Goal: Information Seeking & Learning: Learn about a topic

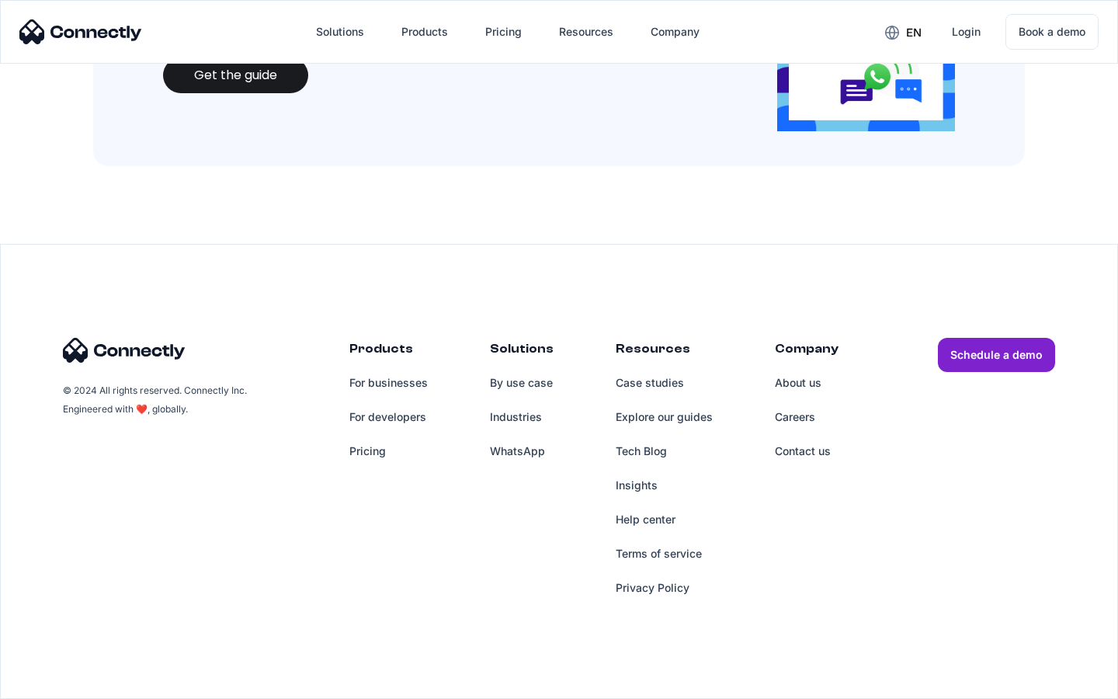
scroll to position [1688, 0]
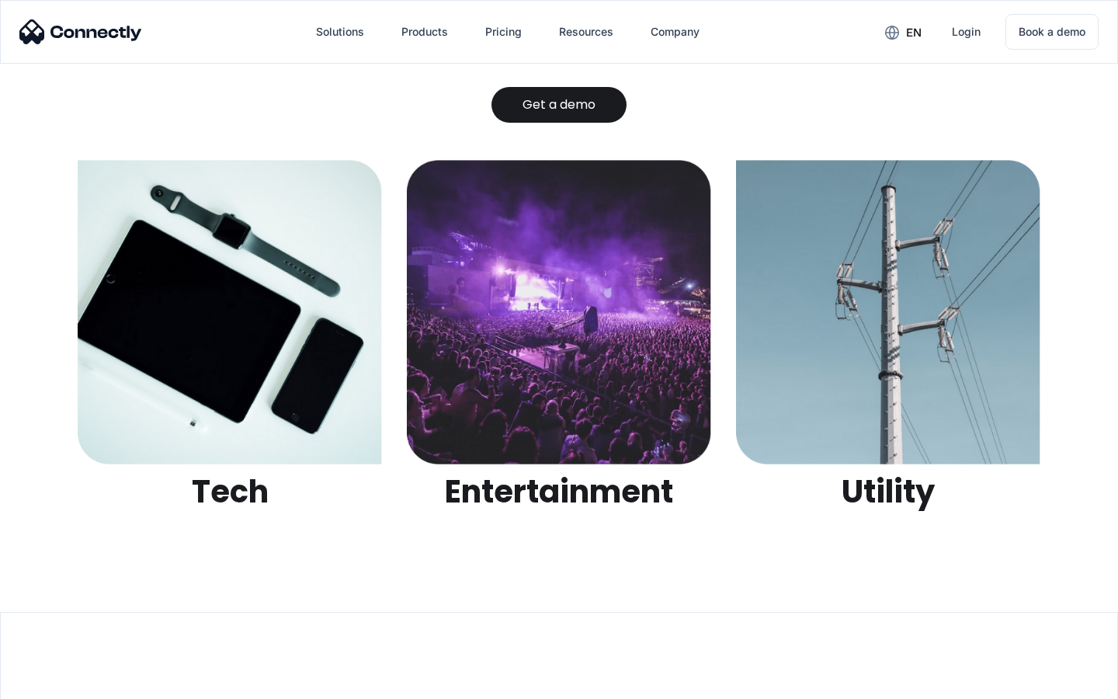
scroll to position [4898, 0]
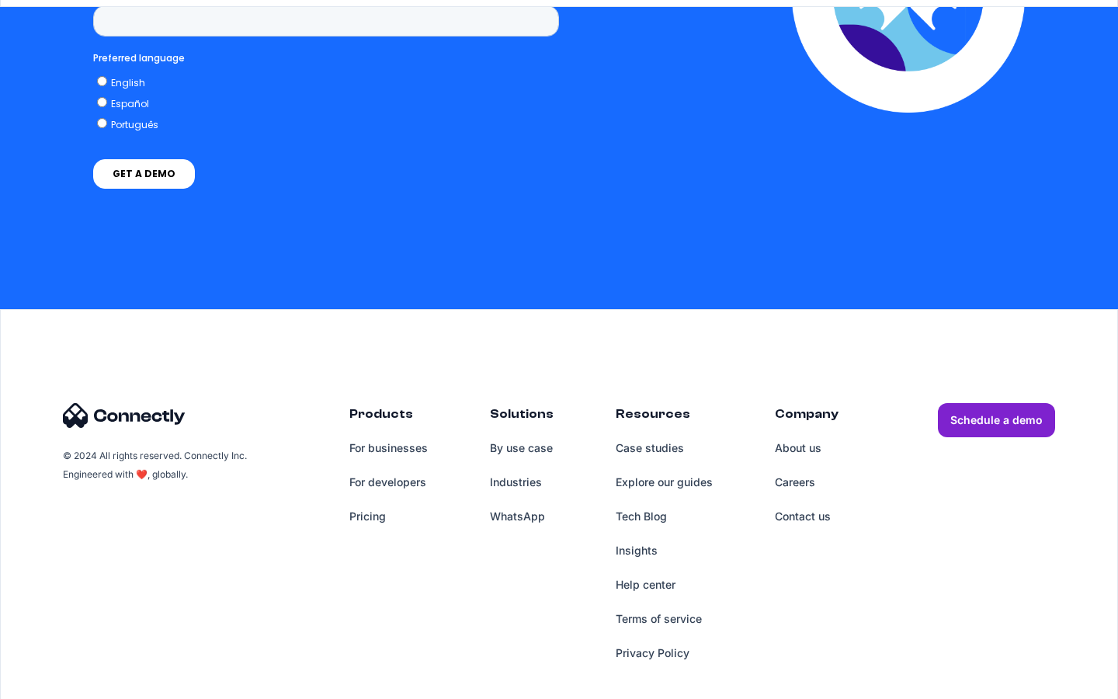
scroll to position [3172, 0]
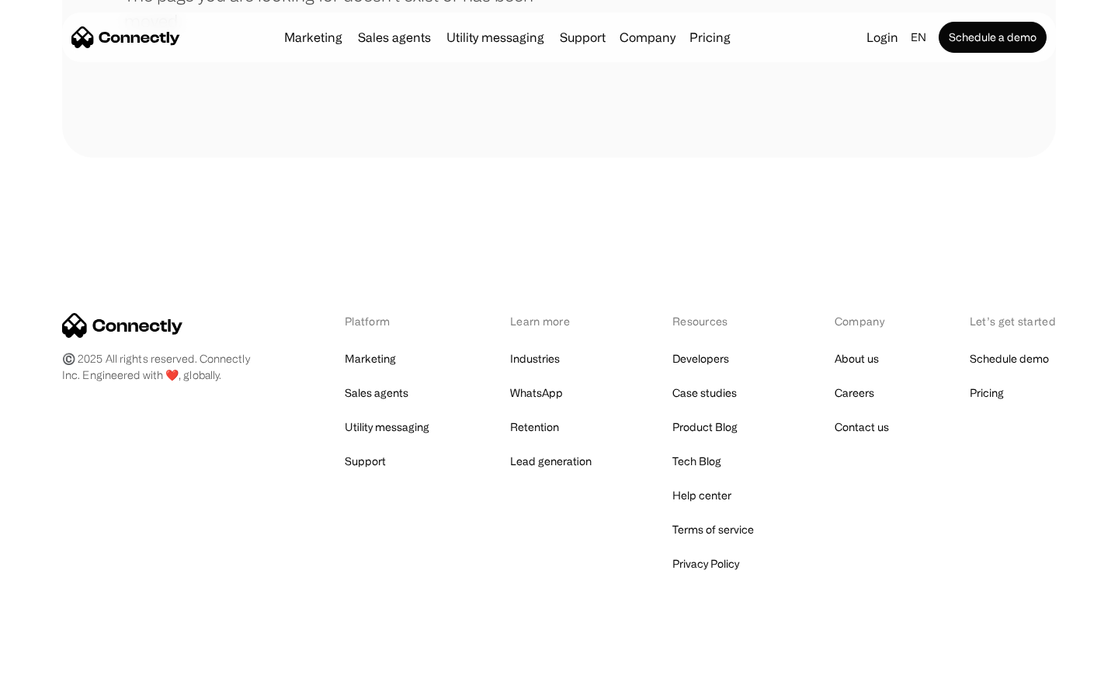
scroll to position [283, 0]
